Goal: Task Accomplishment & Management: Manage account settings

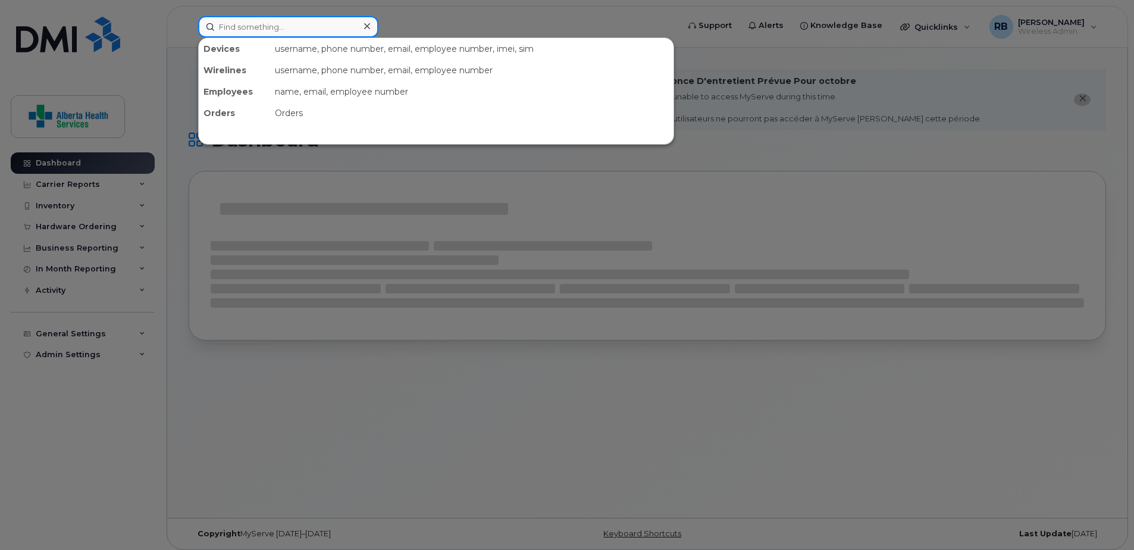
click at [271, 24] on input at bounding box center [288, 26] width 180 height 21
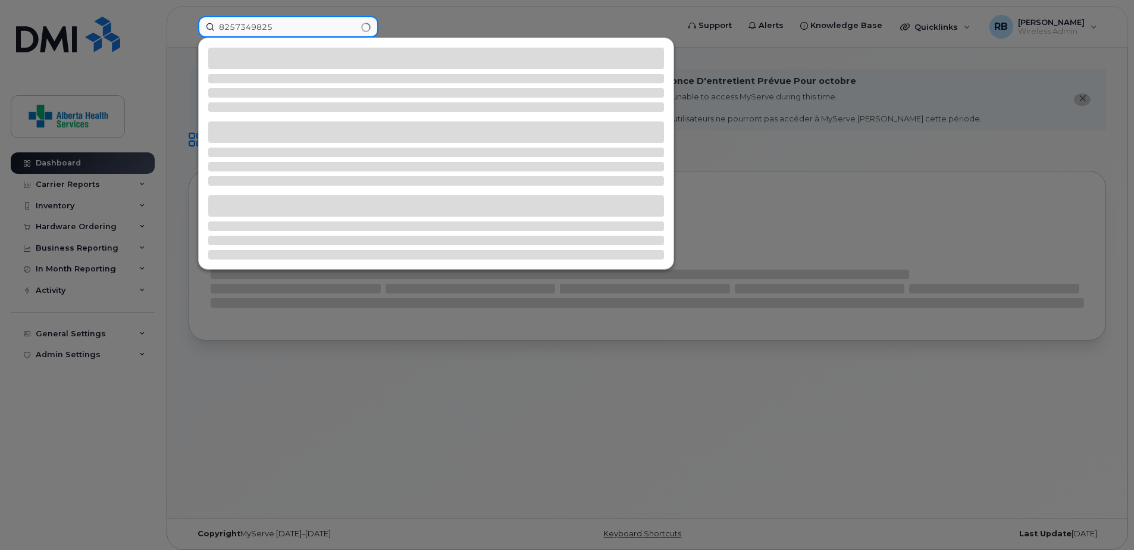
type input "8257349825"
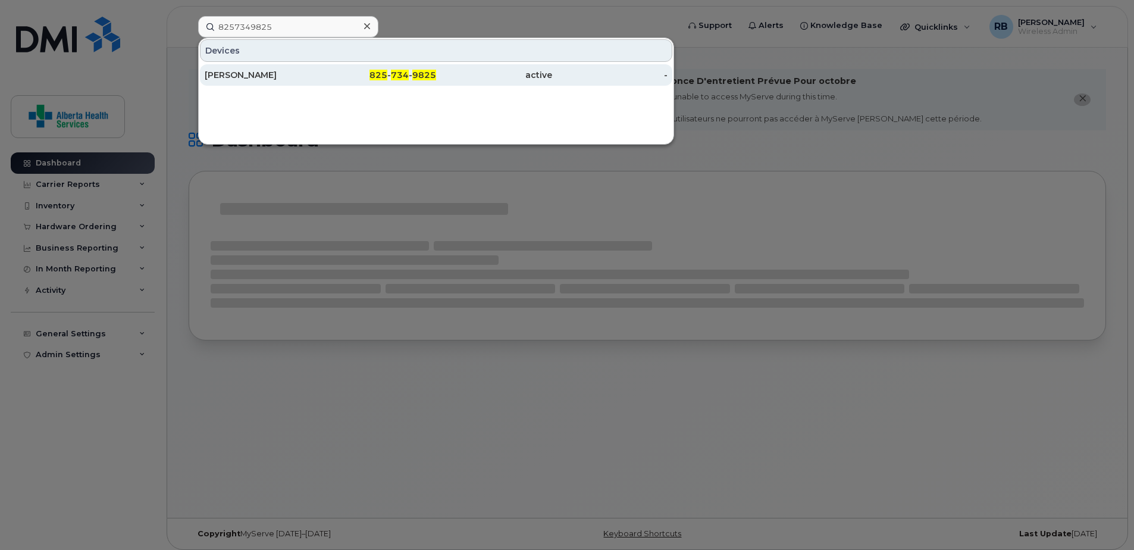
click at [344, 79] on div "825 - 734 - 9825" at bounding box center [379, 75] width 116 height 12
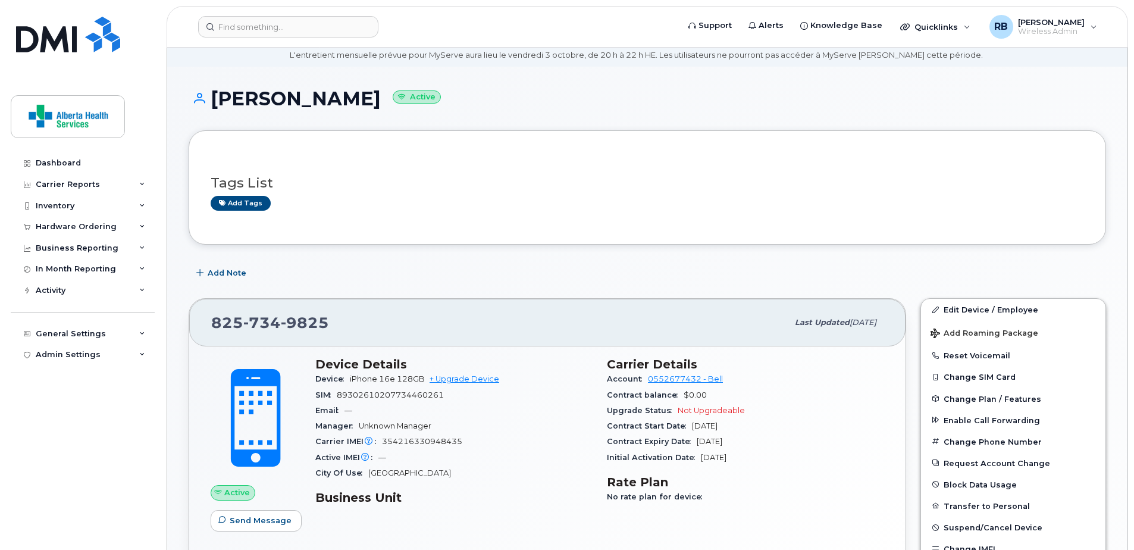
scroll to position [119, 0]
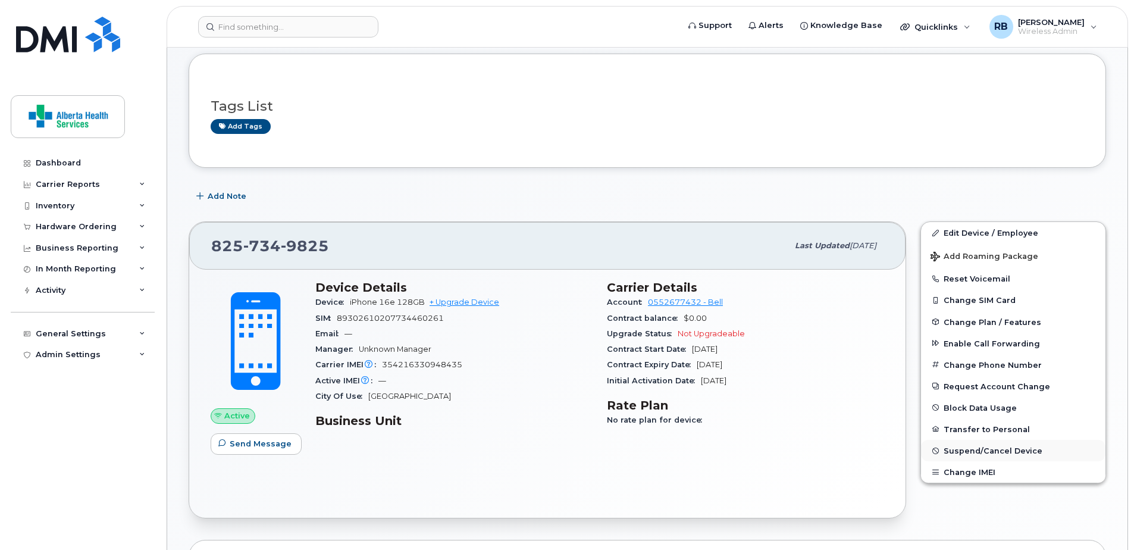
click at [995, 445] on button "Suspend/Cancel Device" at bounding box center [1013, 450] width 185 height 21
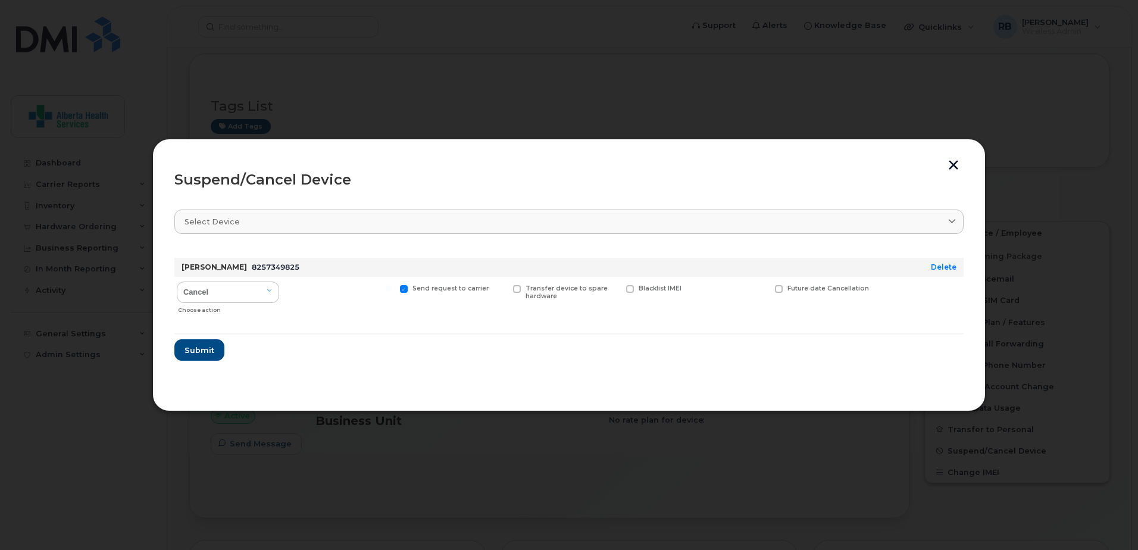
click at [221, 279] on div "Cancel Suspend - Extend Suspension Suspend - Reduced Rate Suspend - Full Rate S…" at bounding box center [227, 298] width 107 height 42
click at [243, 290] on select "Cancel Suspend - Extend Suspension Suspend - Reduced Rate Suspend - Full Rate S…" at bounding box center [228, 292] width 102 height 21
click at [619, 395] on div "Suspend/Cancel Device Select device Type first three symbols or more Amanda Str…" at bounding box center [568, 275] width 833 height 273
click at [952, 166] on button "button" at bounding box center [954, 166] width 18 height 12
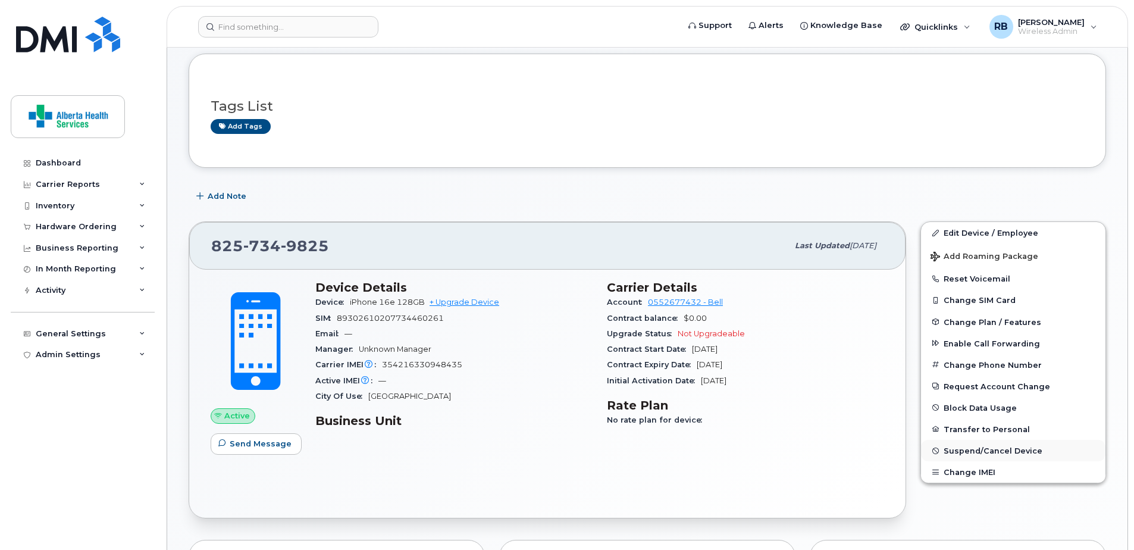
click at [980, 451] on span "Suspend/Cancel Device" at bounding box center [993, 450] width 99 height 9
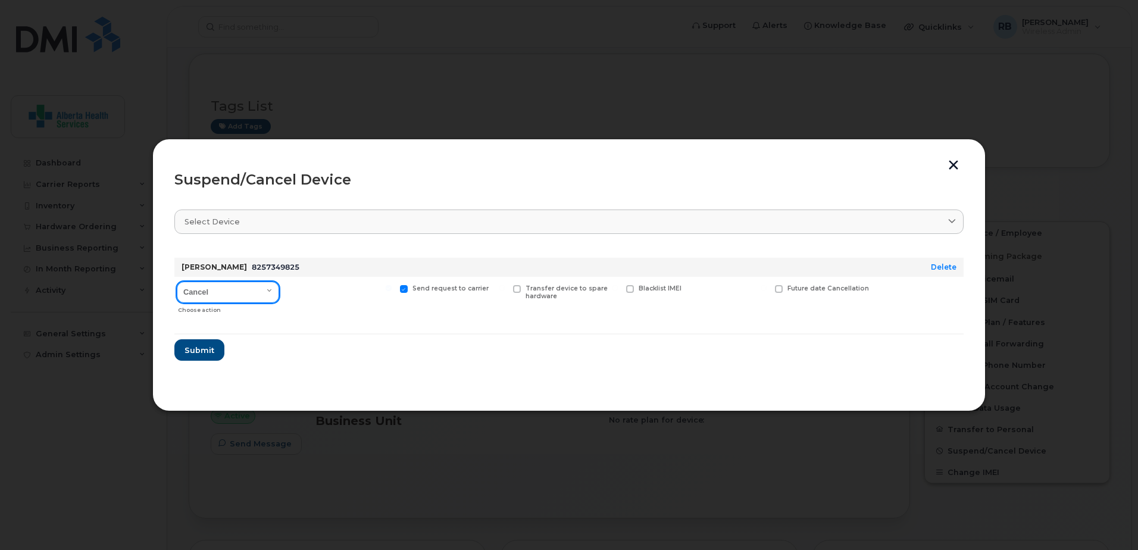
click at [223, 290] on select "Cancel Suspend - Extend Suspension Suspend - Reduced Rate Suspend - Full Rate S…" at bounding box center [228, 292] width 102 height 21
click at [177, 282] on select "Cancel Suspend - Extend Suspension Suspend - Reduced Rate Suspend - Full Rate S…" at bounding box center [228, 292] width 102 height 21
click at [249, 295] on select "Cancel Suspend - Extend Suspension Suspend - Reduced Rate Suspend - Full Rate S…" at bounding box center [228, 292] width 102 height 21
click at [177, 282] on select "Cancel Suspend - Extend Suspension Suspend - Reduced Rate Suspend - Full Rate S…" at bounding box center [228, 292] width 102 height 21
click at [252, 297] on select "Cancel Suspend - Extend Suspension Suspend - Reduced Rate Suspend - Full Rate S…" at bounding box center [228, 292] width 102 height 21
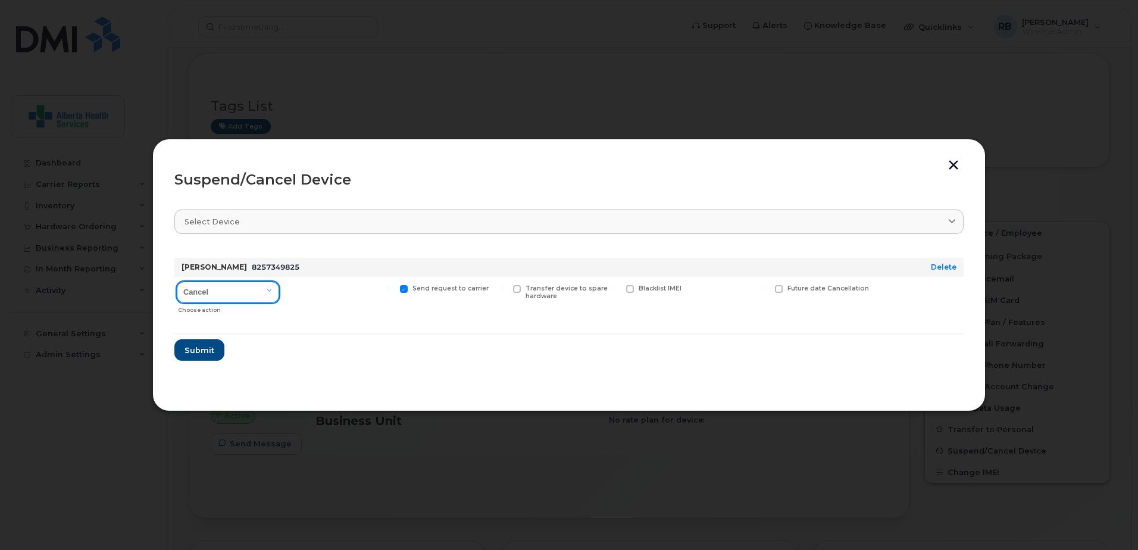
select select "[object Object]"
click at [177, 282] on select "Cancel Suspend - Extend Suspension Suspend - Reduced Rate Suspend - Full Rate S…" at bounding box center [228, 292] width 102 height 21
click at [292, 289] on span at bounding box center [291, 289] width 8 height 8
click at [279, 289] on input "Available for new activations/redeployments" at bounding box center [276, 288] width 6 height 6
checkbox input "true"
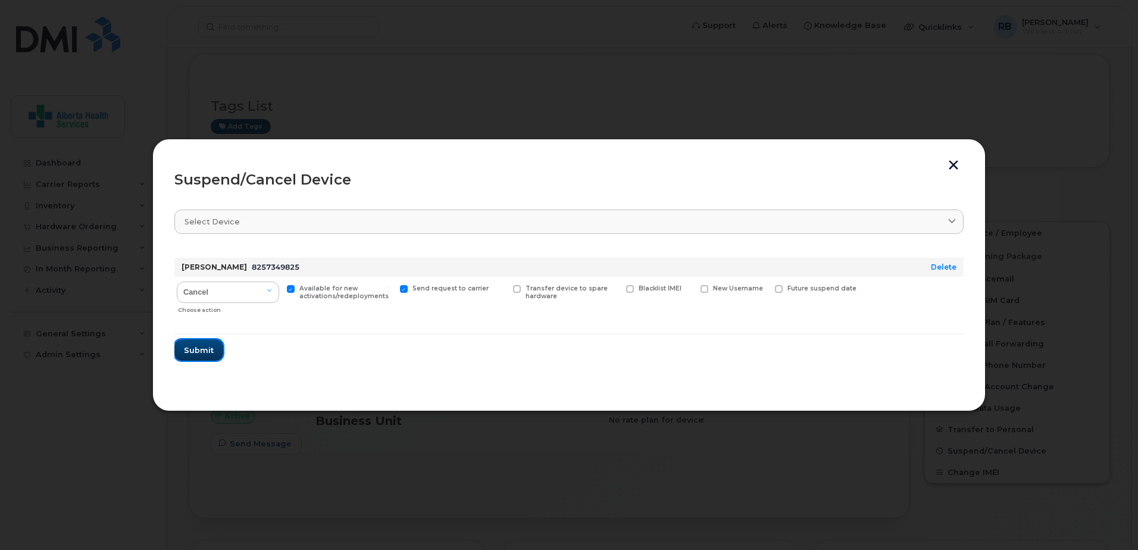
click at [212, 346] on span "Submit" at bounding box center [199, 350] width 30 height 11
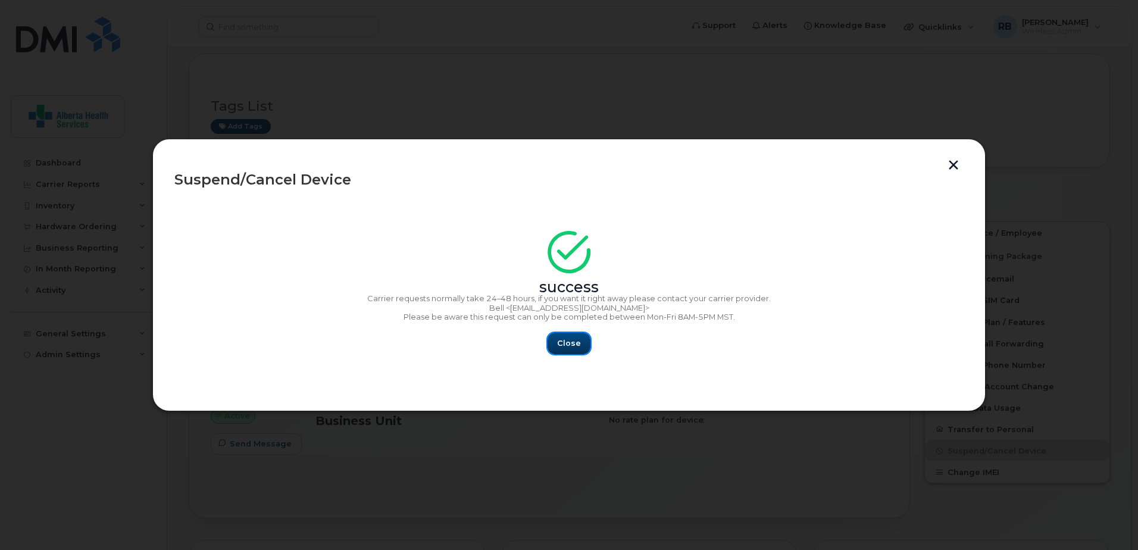
click at [574, 343] on span "Close" at bounding box center [569, 342] width 24 height 11
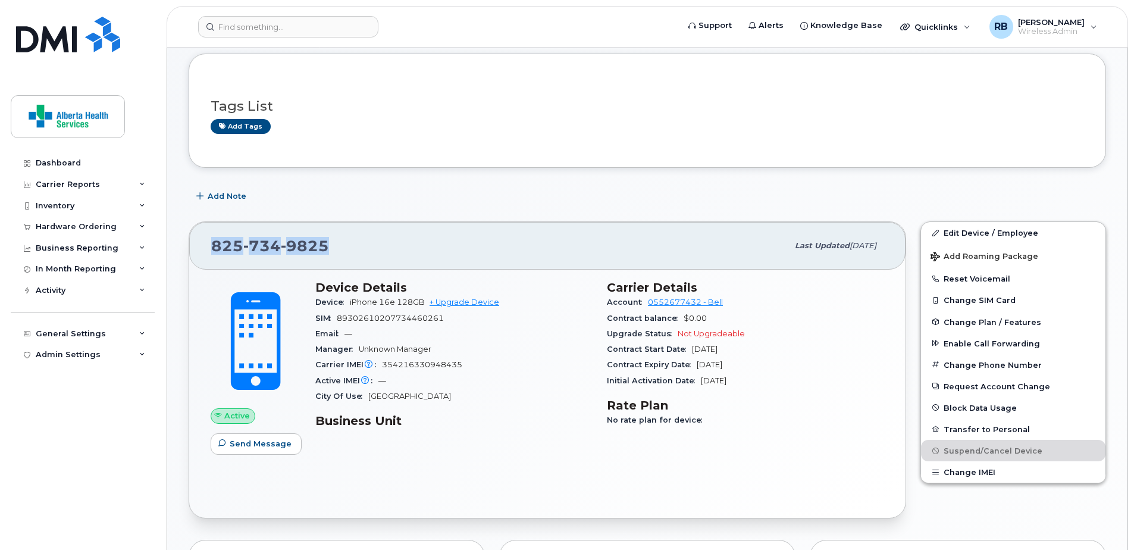
drag, startPoint x: 346, startPoint y: 242, endPoint x: 208, endPoint y: 248, distance: 138.8
click at [208, 248] on div "825 734 9825 Last updated Sep 08, 2025" at bounding box center [547, 246] width 717 height 48
copy span "825 734 9825"
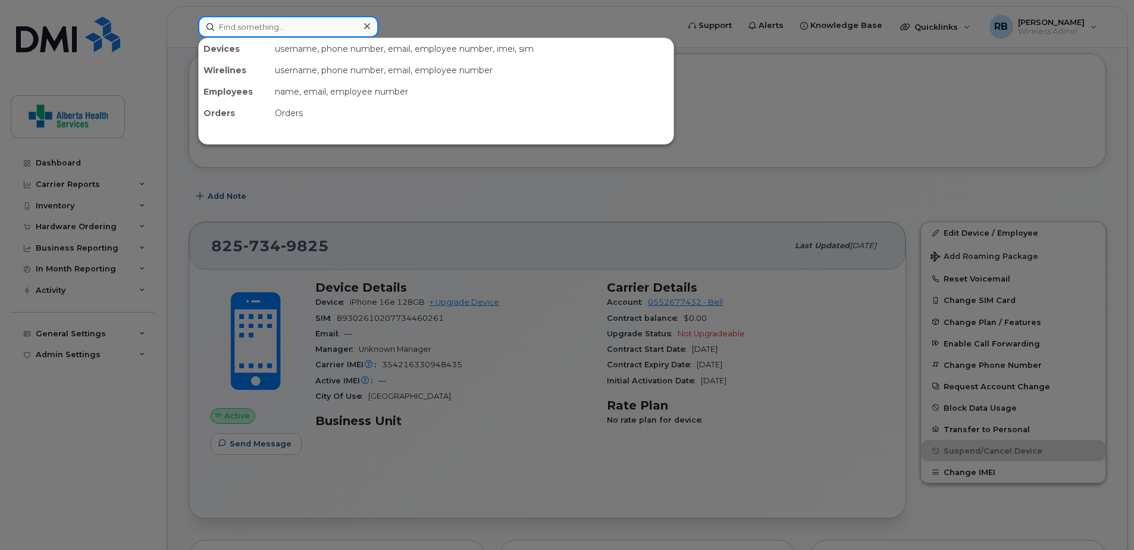
click at [290, 27] on input at bounding box center [288, 26] width 180 height 21
paste input "8257349825"
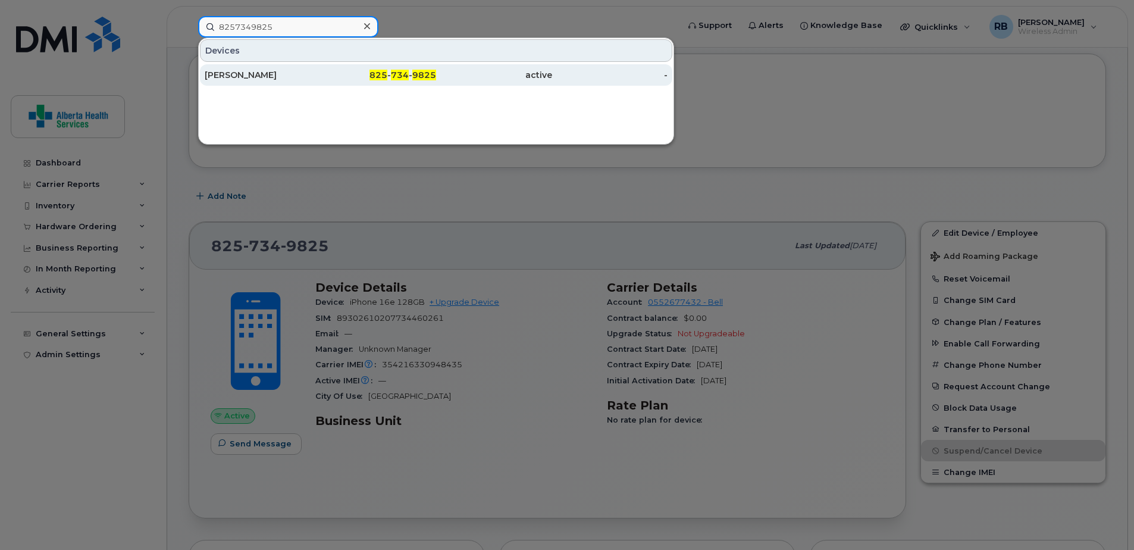
type input "8257349825"
click at [296, 74] on div "[PERSON_NAME]" at bounding box center [263, 75] width 116 height 12
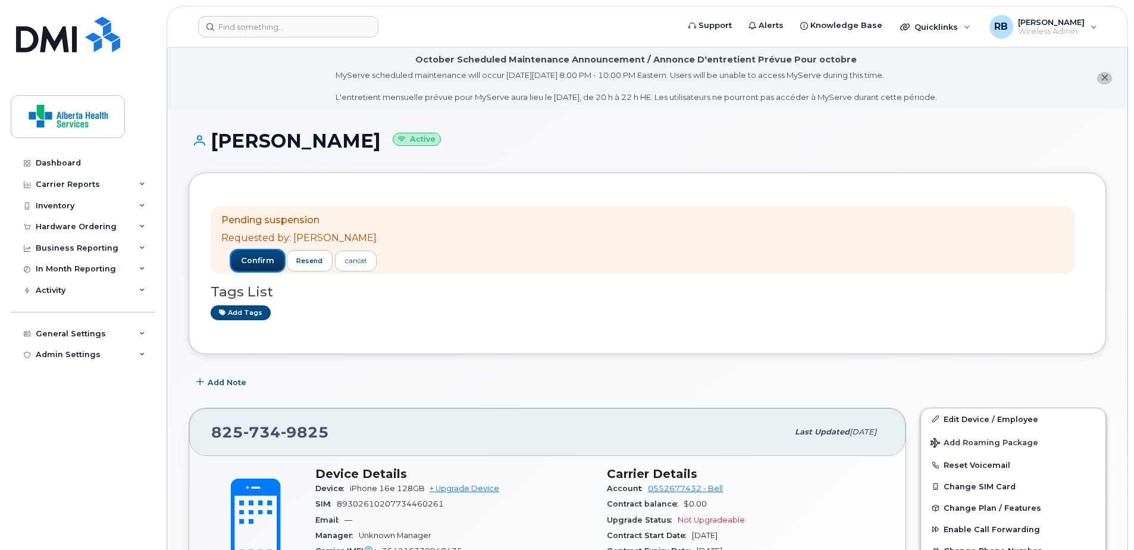
click at [245, 262] on span "confirm" at bounding box center [257, 260] width 33 height 11
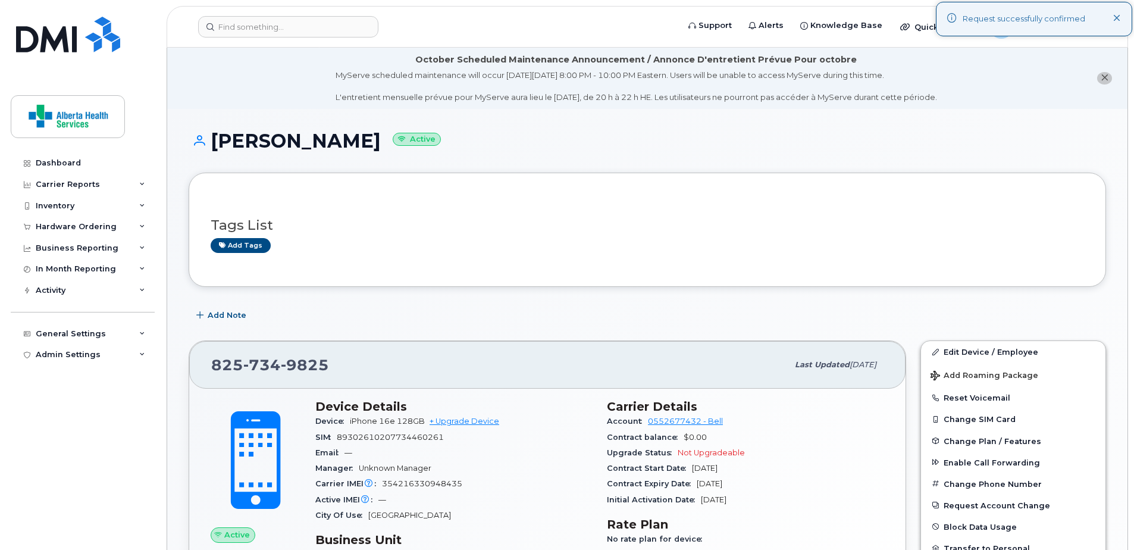
click at [717, 211] on div "Tags List Add tags" at bounding box center [648, 230] width 874 height 46
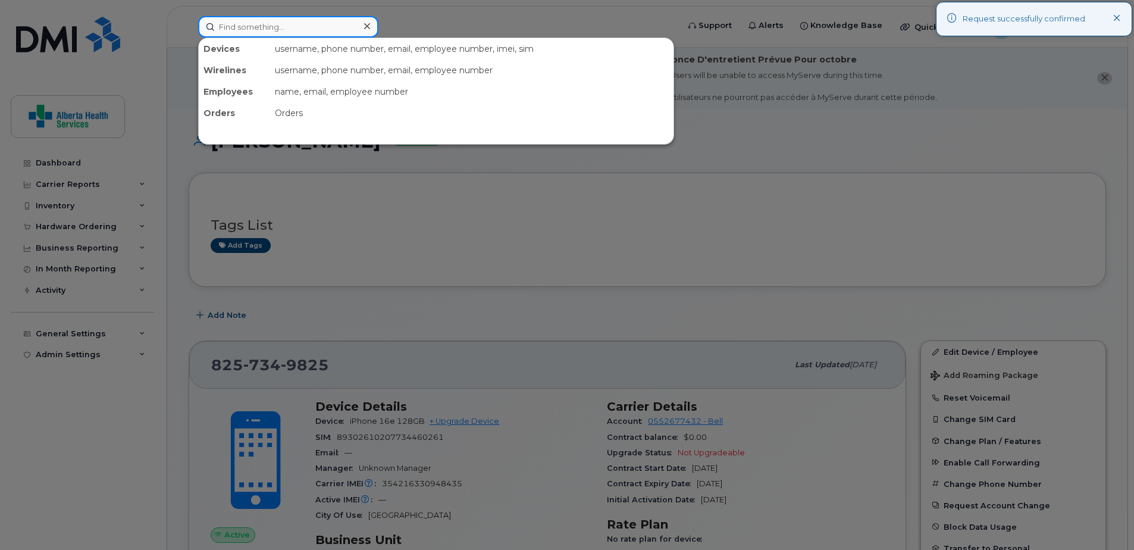
click at [292, 26] on input at bounding box center [288, 26] width 180 height 21
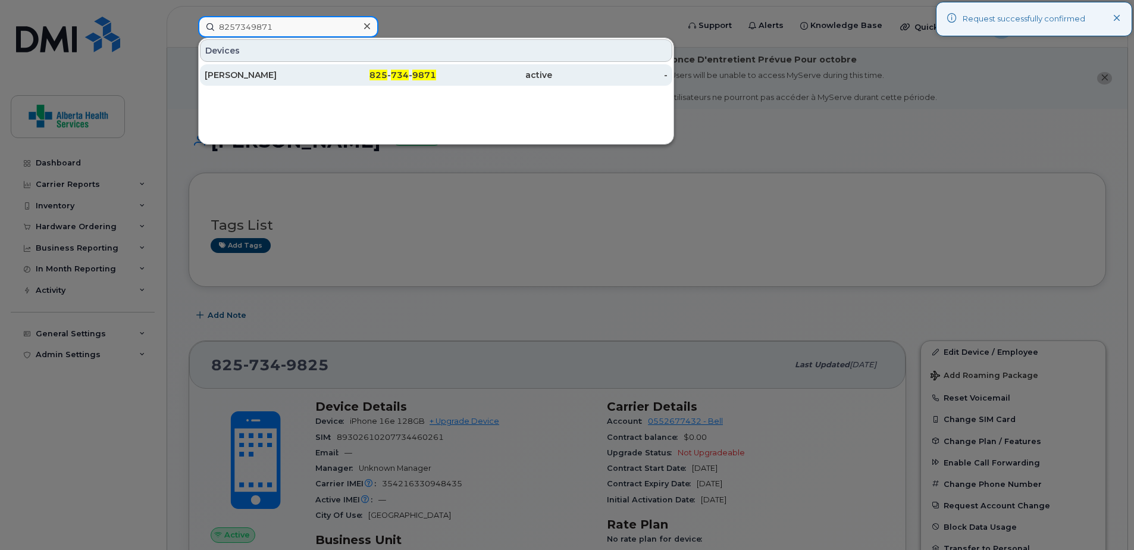
type input "8257349871"
click at [320, 67] on div "[PERSON_NAME]" at bounding box center [263, 74] width 116 height 21
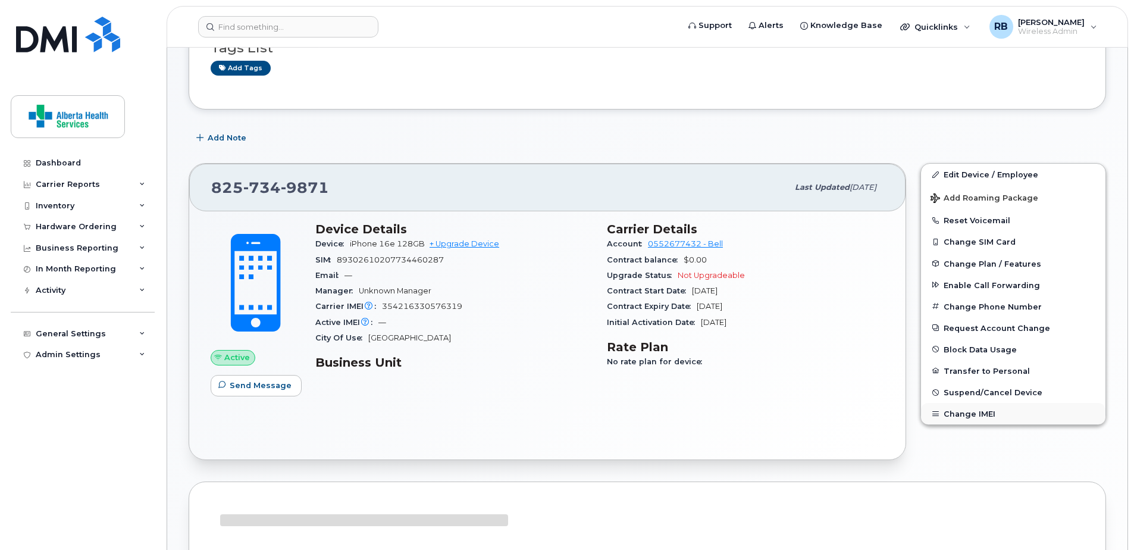
scroll to position [179, 0]
click at [965, 393] on span "Suspend/Cancel Device" at bounding box center [993, 391] width 99 height 9
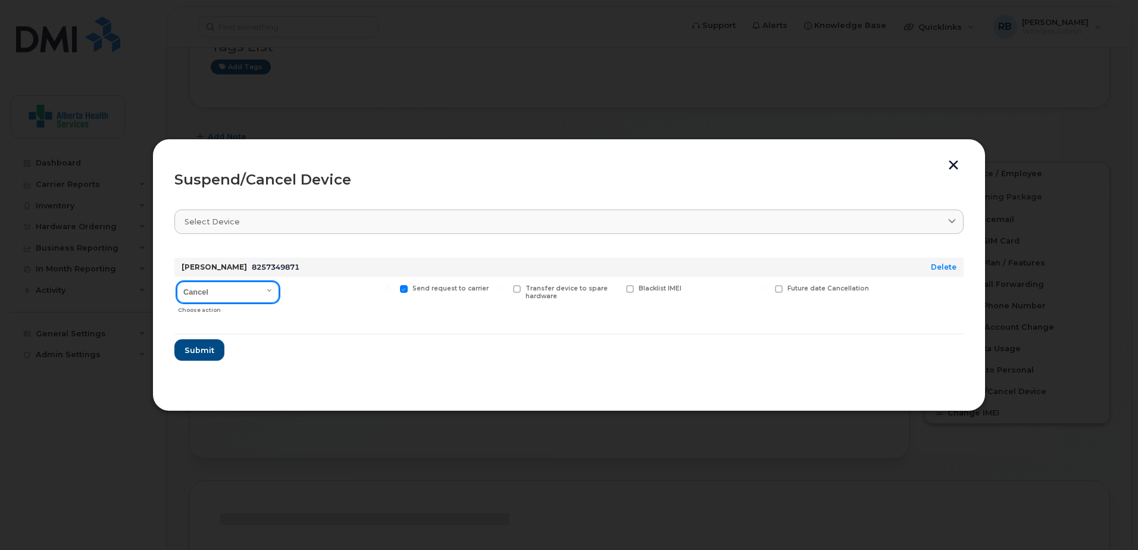
click at [193, 293] on select "Cancel Suspend - Extend Suspension Suspend - Reduced Rate Suspend - Full Rate S…" at bounding box center [228, 292] width 102 height 21
select select "[object Object]"
click at [177, 282] on select "Cancel Suspend - Extend Suspension Suspend - Reduced Rate Suspend - Full Rate S…" at bounding box center [228, 292] width 102 height 21
click at [290, 290] on span at bounding box center [291, 289] width 8 height 8
click at [279, 290] on input "Available for new activations/redeployments" at bounding box center [276, 288] width 6 height 6
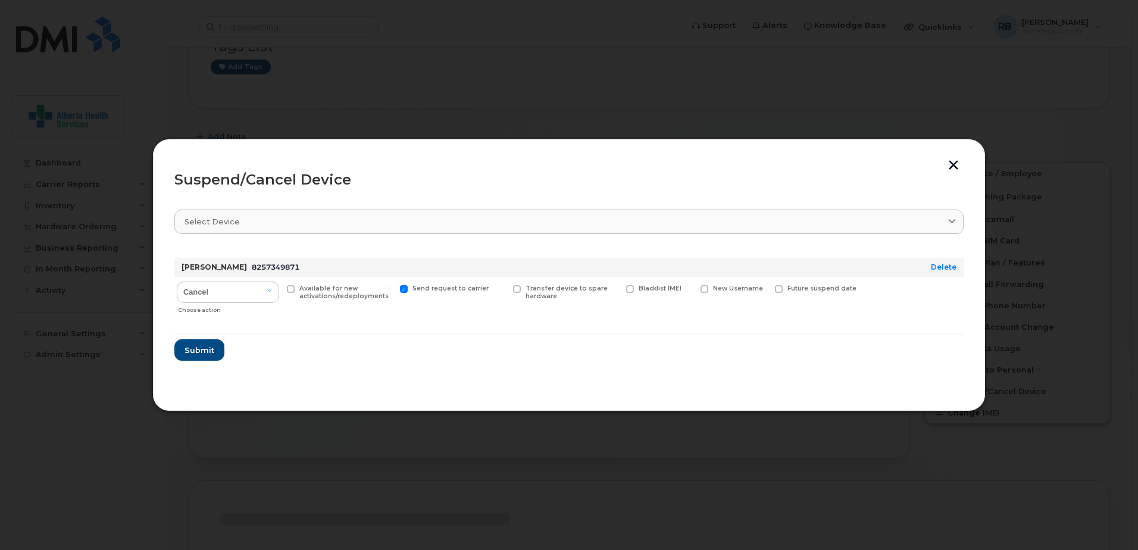
checkbox input "true"
click at [204, 354] on span "Submit" at bounding box center [199, 350] width 30 height 11
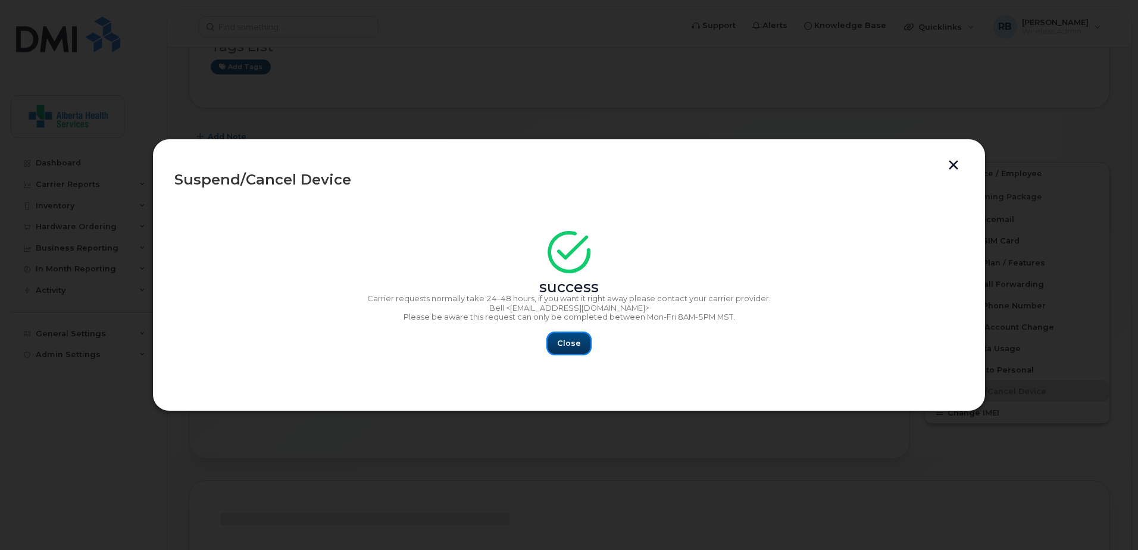
click at [566, 347] on span "Close" at bounding box center [569, 342] width 24 height 11
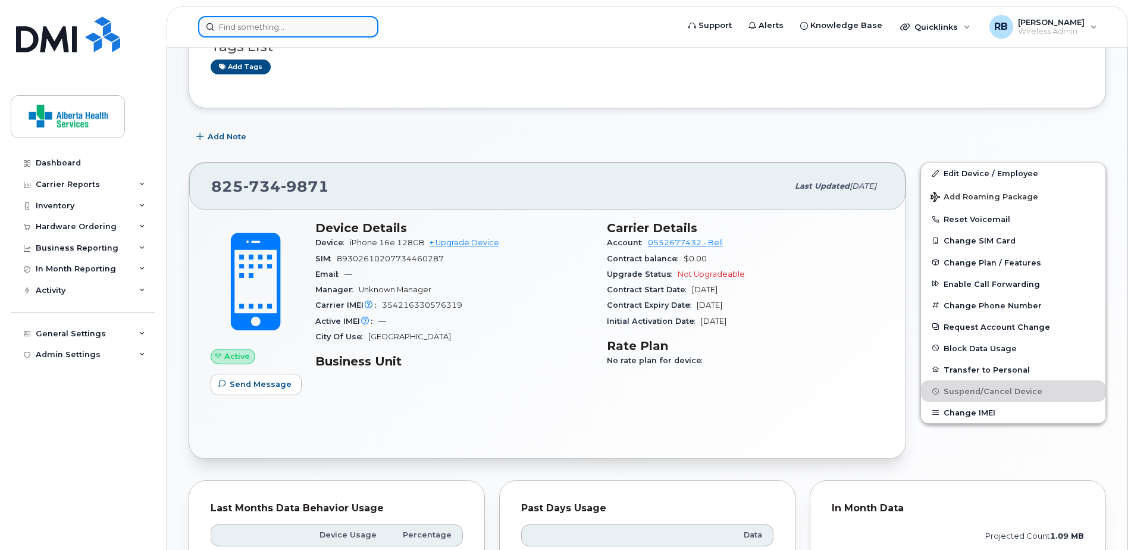
click at [239, 32] on input at bounding box center [288, 26] width 180 height 21
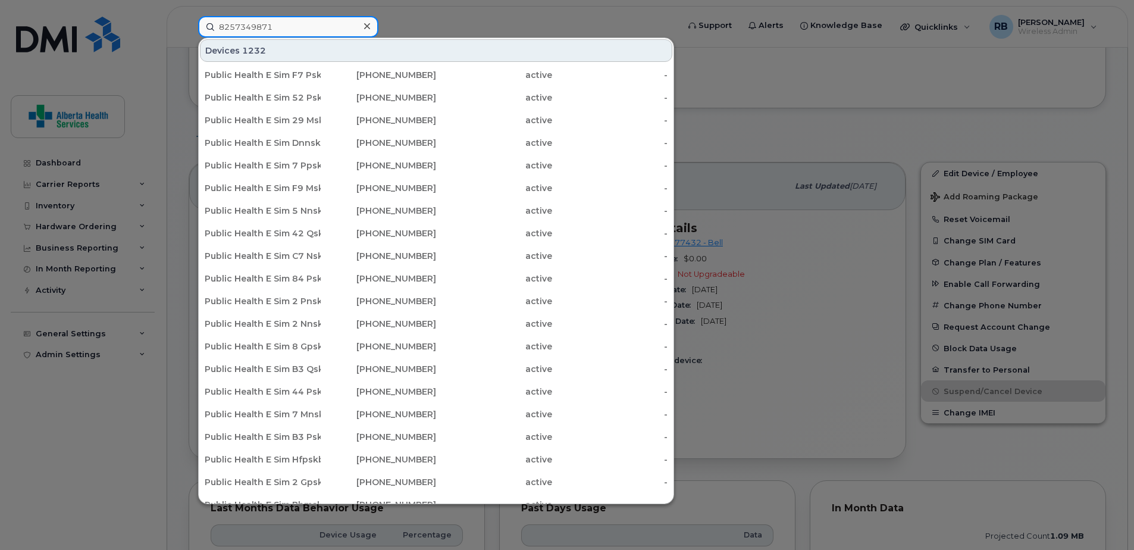
type input "8257349871"
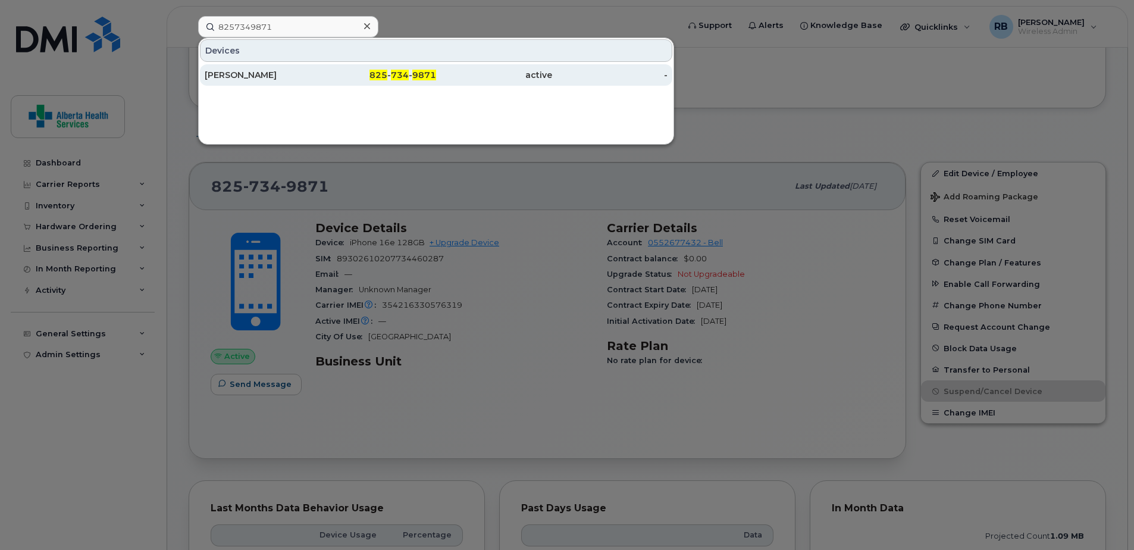
click at [257, 82] on div "[PERSON_NAME]" at bounding box center [263, 74] width 116 height 21
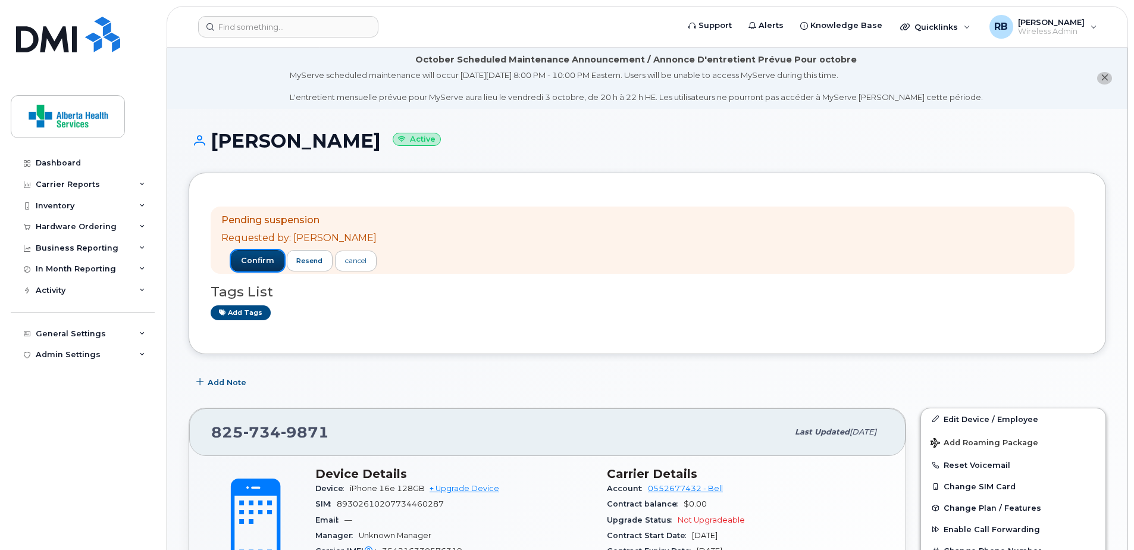
click at [246, 261] on span "confirm" at bounding box center [257, 260] width 33 height 11
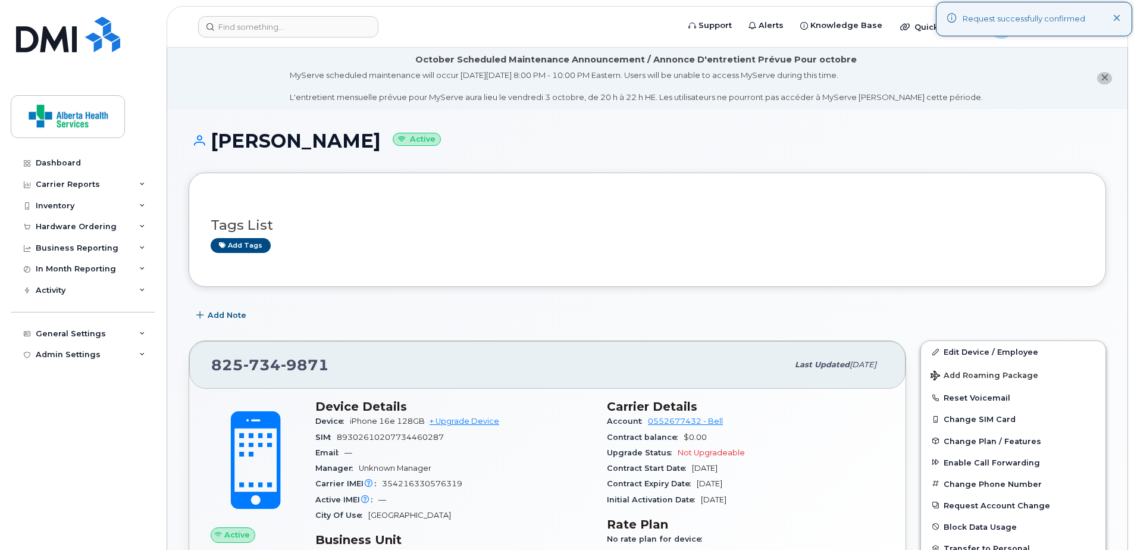
click at [594, 213] on div "Tags List Add tags" at bounding box center [648, 230] width 874 height 46
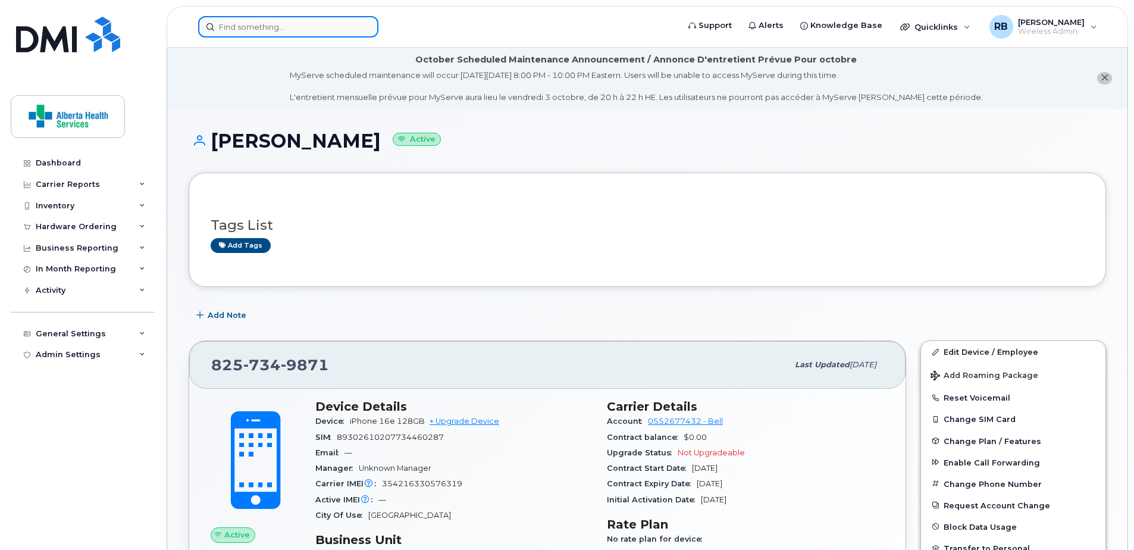
click at [270, 23] on input at bounding box center [288, 26] width 180 height 21
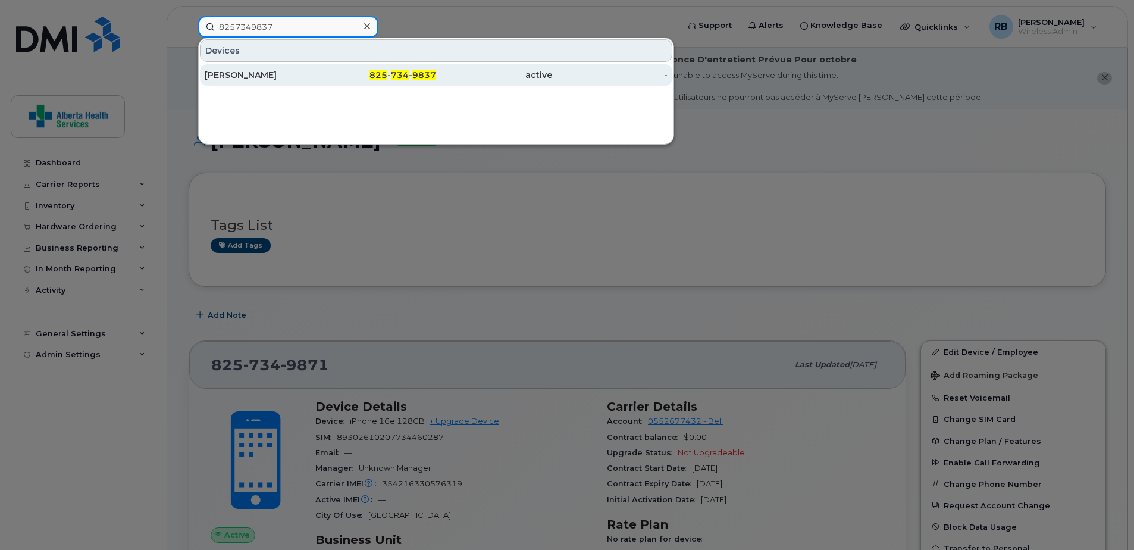
type input "8257349837"
click at [270, 76] on div "[PERSON_NAME]" at bounding box center [263, 75] width 116 height 12
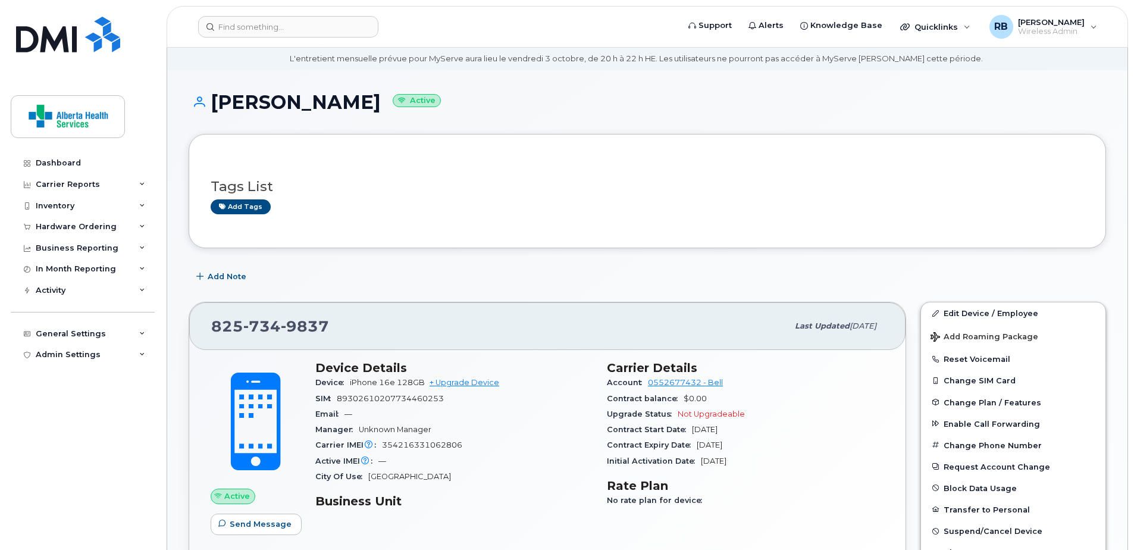
scroll to position [60, 0]
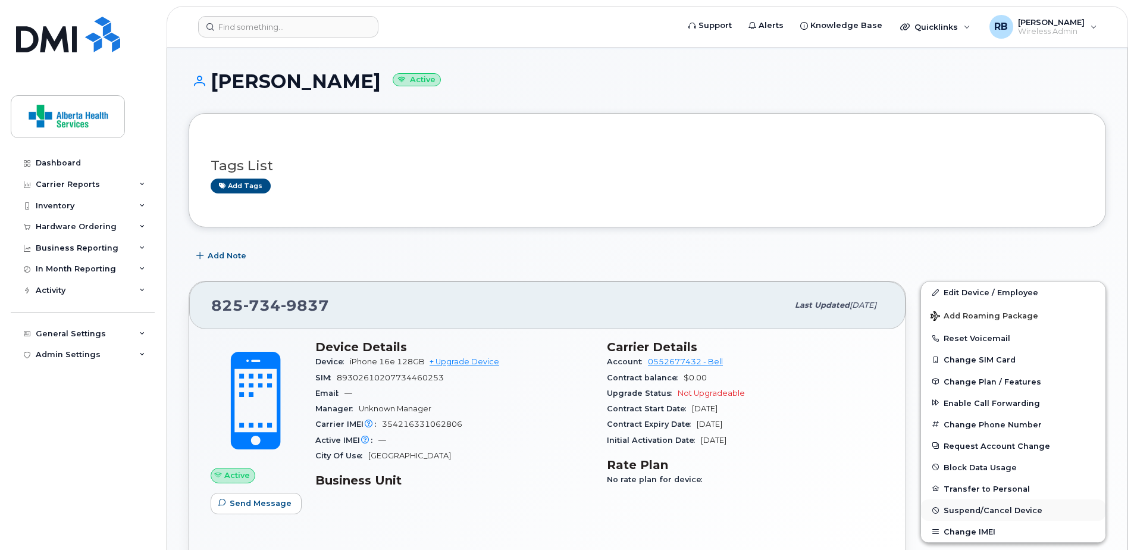
click at [967, 512] on span "Suspend/Cancel Device" at bounding box center [993, 510] width 99 height 9
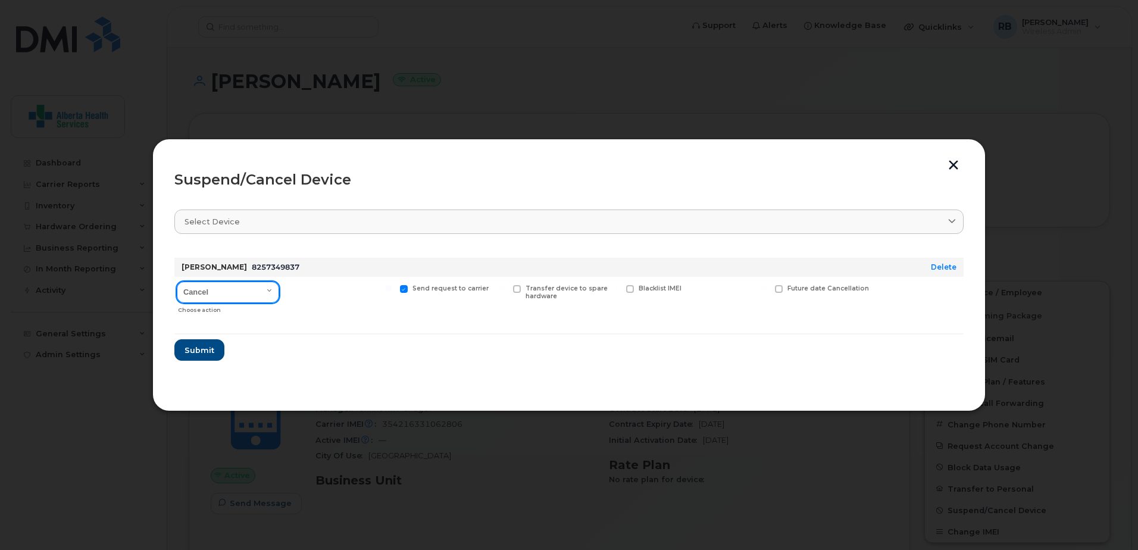
click at [230, 289] on select "Cancel Suspend - Extend Suspension Suspend - Reduced Rate Suspend - Full Rate S…" at bounding box center [228, 292] width 102 height 21
select select "[object Object]"
click at [177, 282] on select "Cancel Suspend - Extend Suspension Suspend - Reduced Rate Suspend - Full Rate S…" at bounding box center [228, 292] width 102 height 21
click at [291, 290] on span at bounding box center [291, 289] width 8 height 8
click at [279, 290] on input "Available for new activations/redeployments" at bounding box center [276, 288] width 6 height 6
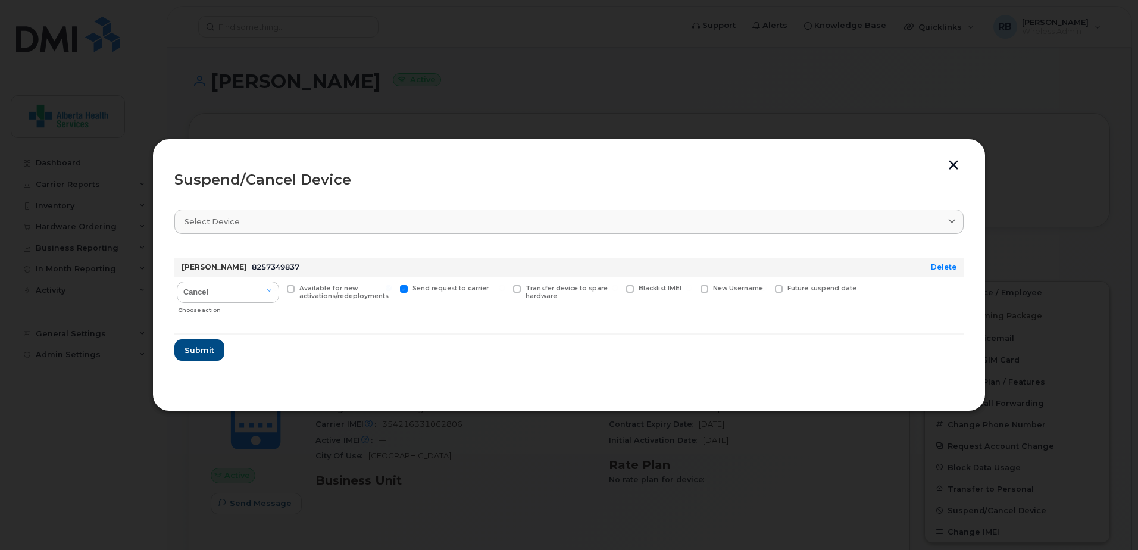
checkbox input "true"
click at [212, 348] on span "Submit" at bounding box center [199, 350] width 30 height 11
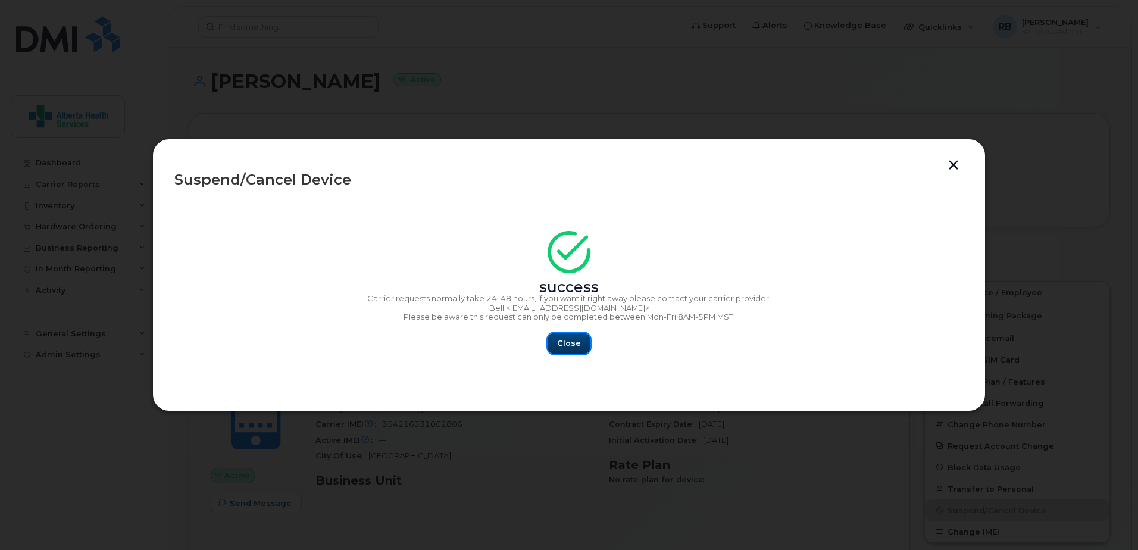
click at [572, 343] on span "Close" at bounding box center [569, 342] width 24 height 11
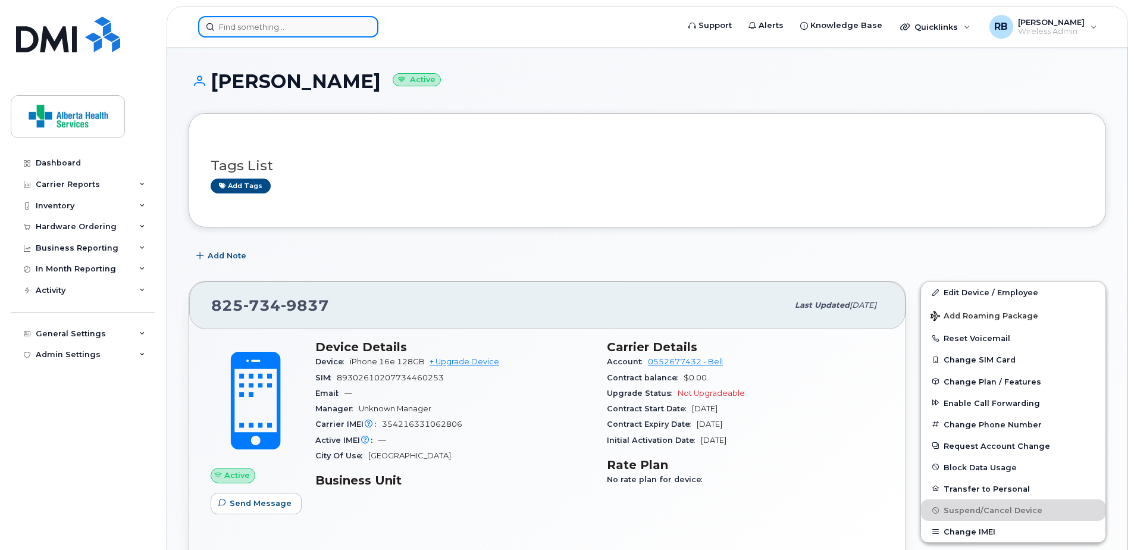
click at [298, 30] on input at bounding box center [288, 26] width 180 height 21
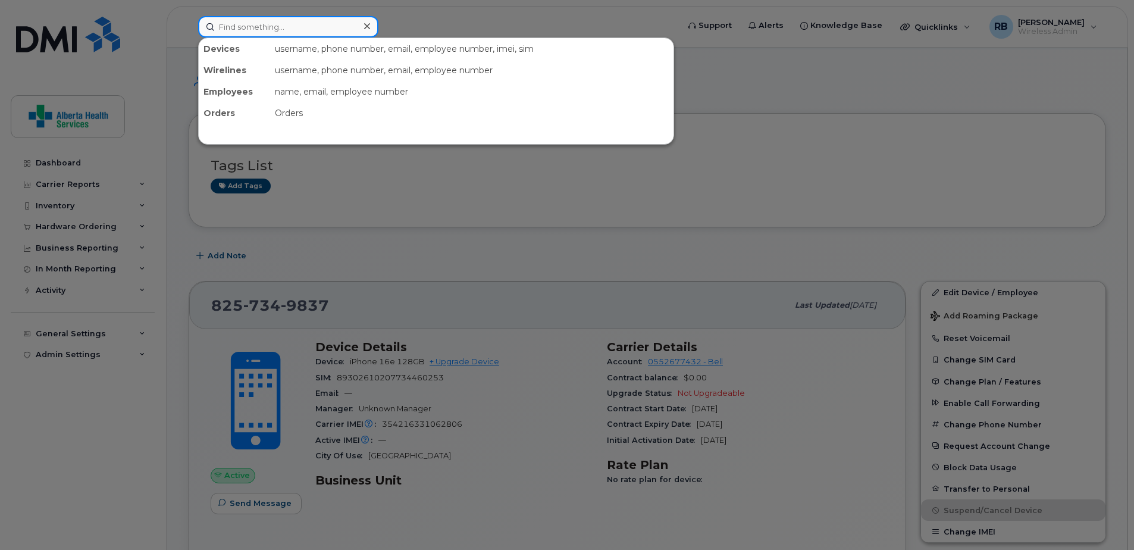
paste input "8257349837"
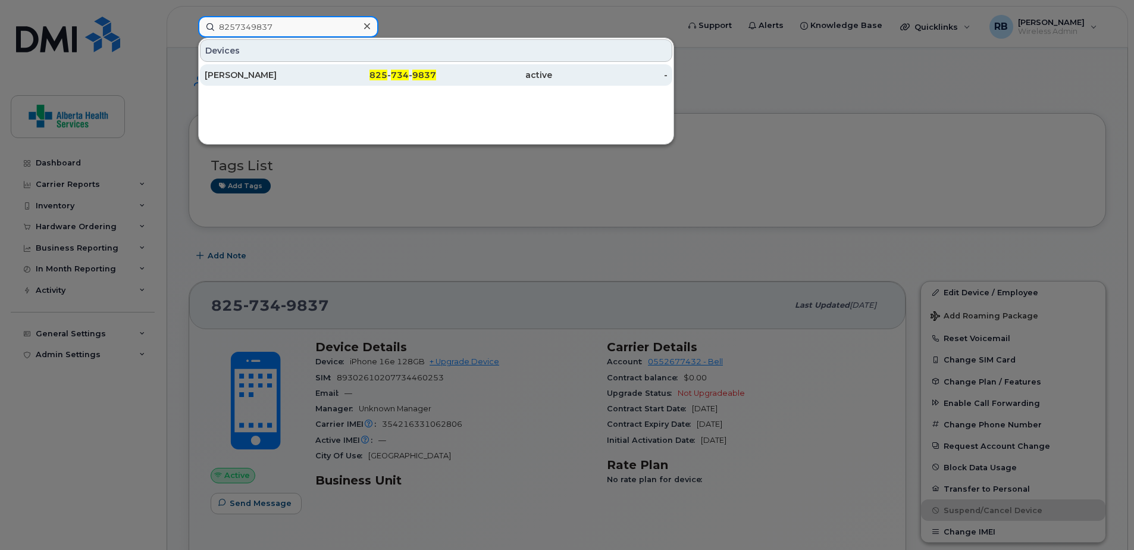
type input "8257349837"
click at [324, 71] on div "825 - 734 - 9837" at bounding box center [379, 75] width 116 height 12
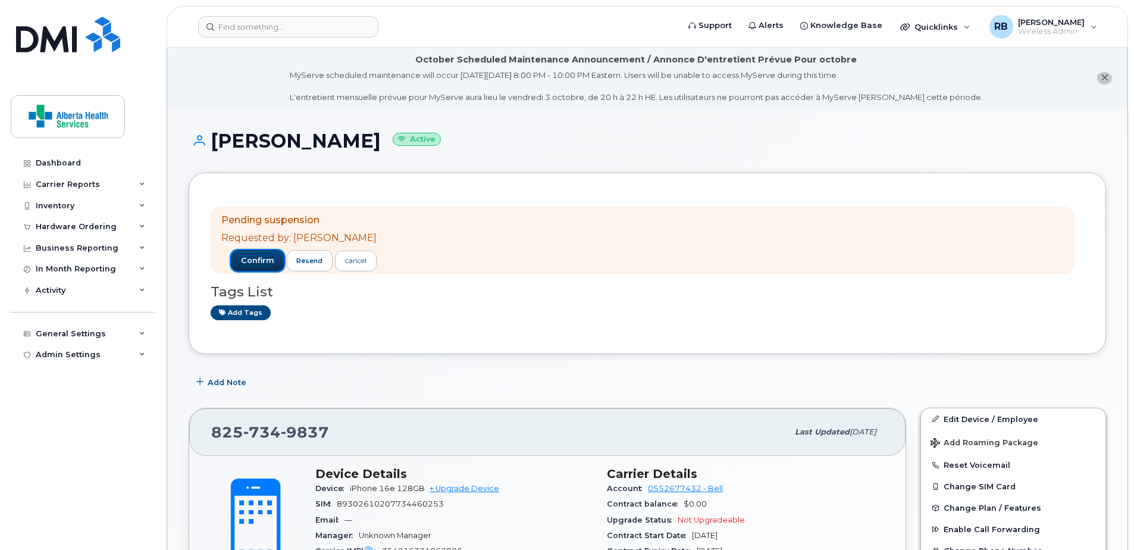
click at [241, 261] on span "confirm" at bounding box center [257, 260] width 33 height 11
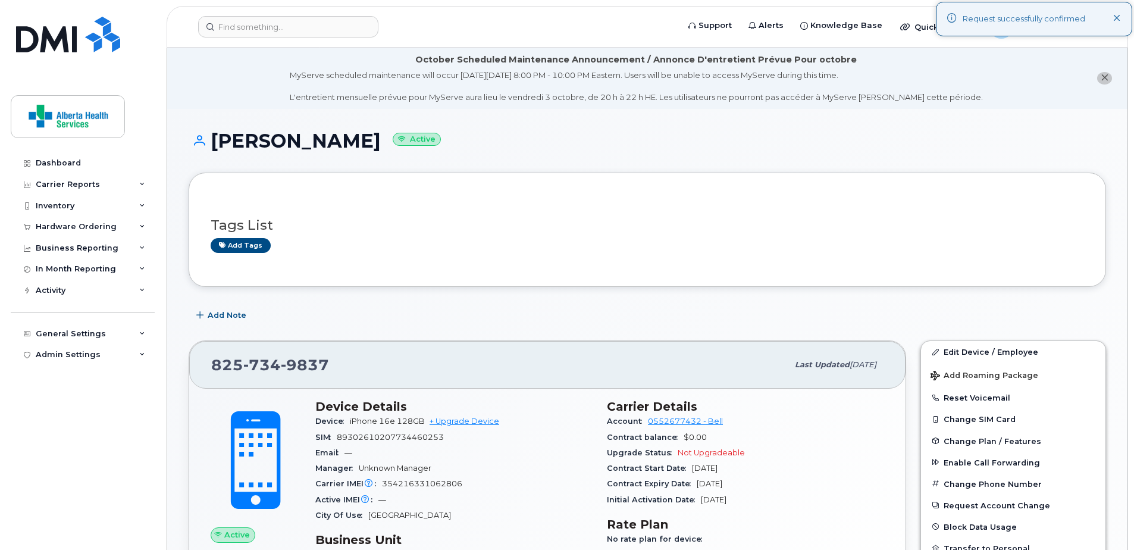
click at [493, 273] on div "Pending suspension Requested by: [PERSON_NAME] confirm resend cancel Tags List …" at bounding box center [648, 230] width 918 height 114
